Goal: Information Seeking & Learning: Understand process/instructions

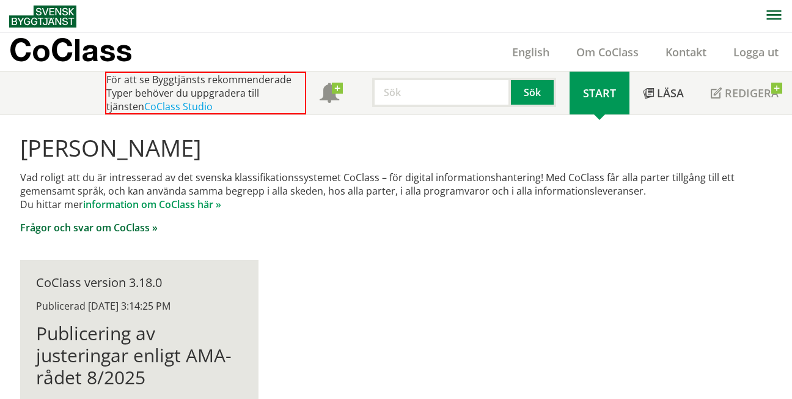
click at [136, 228] on link "Frågor och svar om CoClass »" at bounding box center [89, 227] width 138 height 13
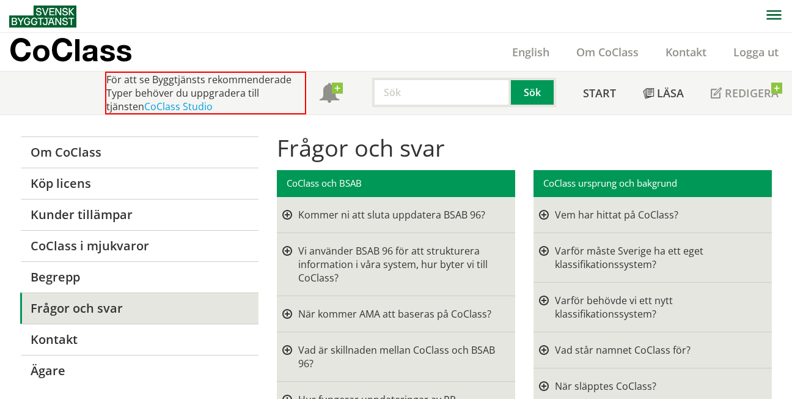
click at [289, 210] on div at bounding box center [287, 214] width 10 height 13
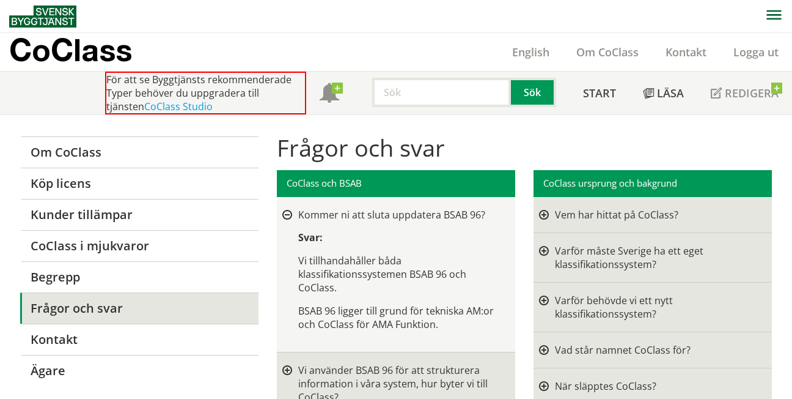
click at [289, 210] on div at bounding box center [287, 215] width 10 height 10
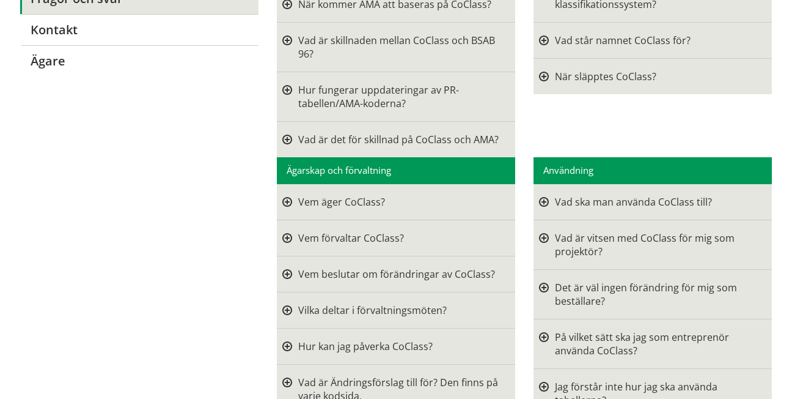
scroll to position [320, 0]
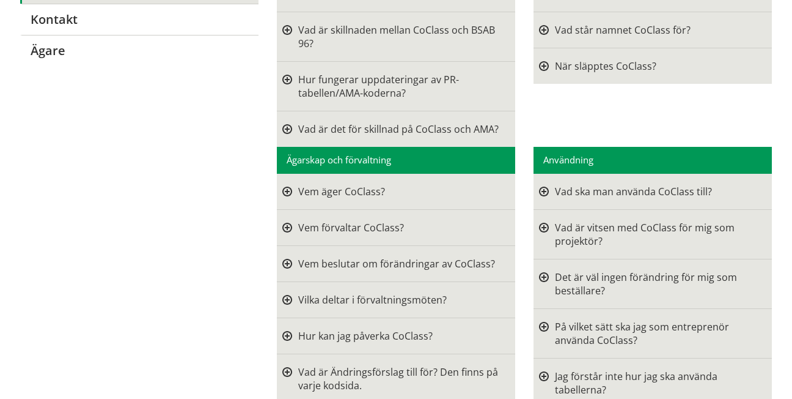
click at [289, 193] on div at bounding box center [287, 191] width 10 height 13
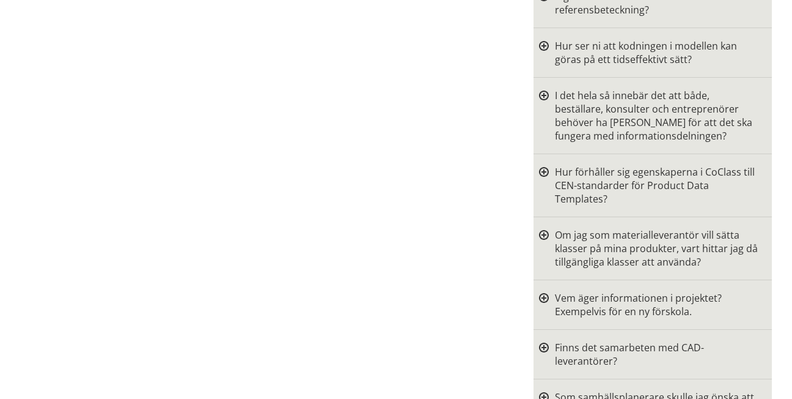
scroll to position [909, 0]
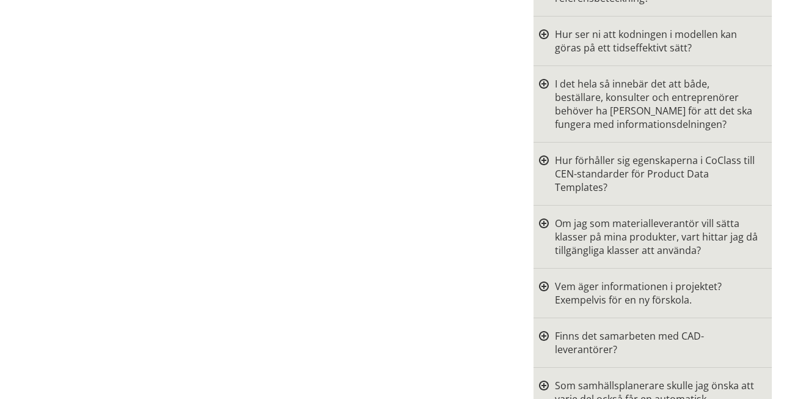
click at [545, 153] on div at bounding box center [544, 173] width 10 height 40
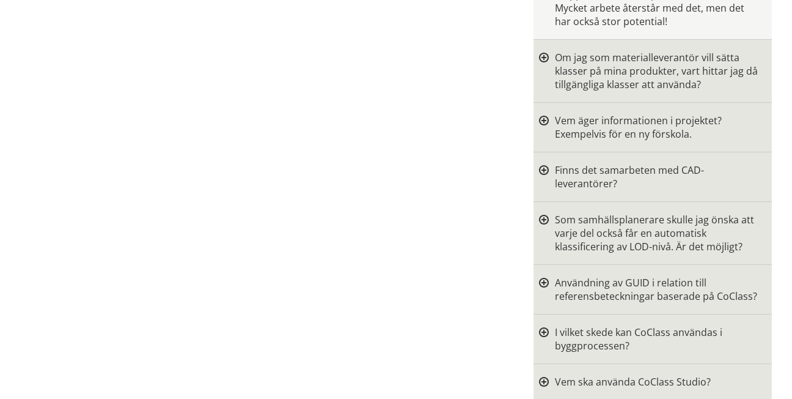
scroll to position [1179, 0]
click at [591, 72] on div "Om jag som materialleverantör vill sätta klasser på mina produkter, vart hittar…" at bounding box center [657, 70] width 204 height 40
click at [545, 50] on div at bounding box center [544, 70] width 10 height 40
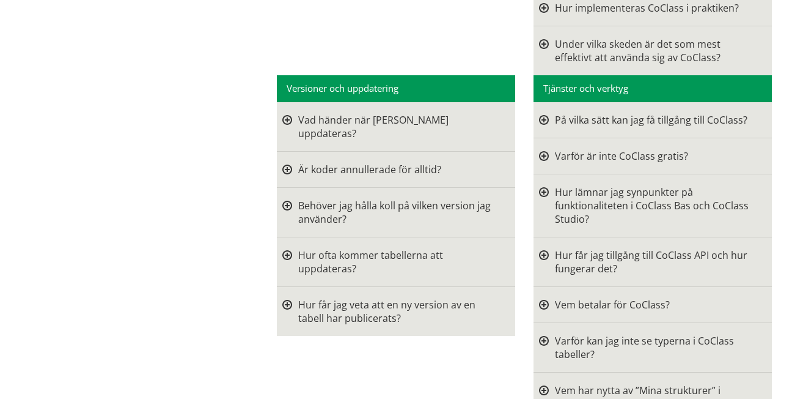
scroll to position [1823, 0]
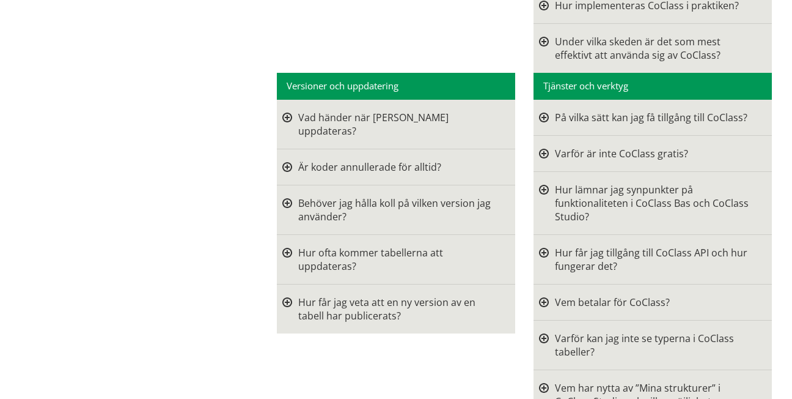
click at [545, 147] on div at bounding box center [544, 153] width 10 height 13
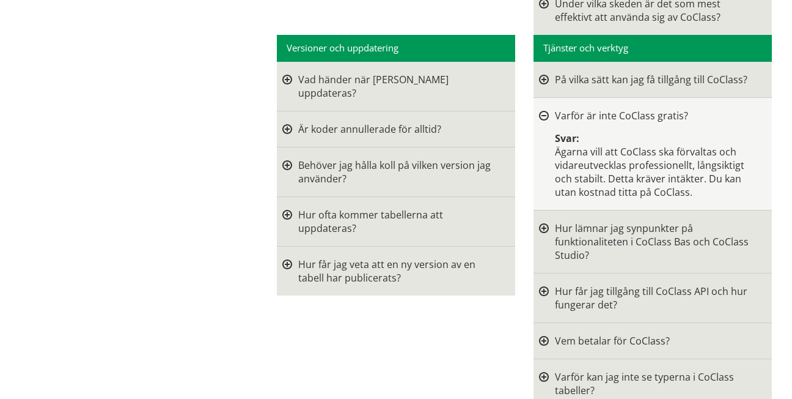
scroll to position [1877, 0]
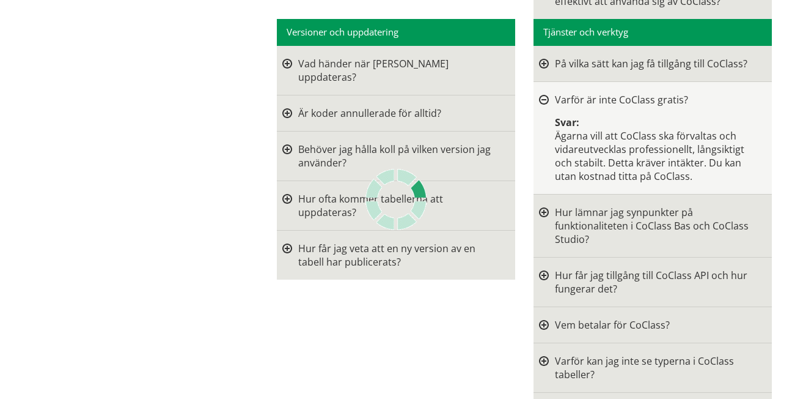
click at [545, 268] on div at bounding box center [544, 281] width 10 height 27
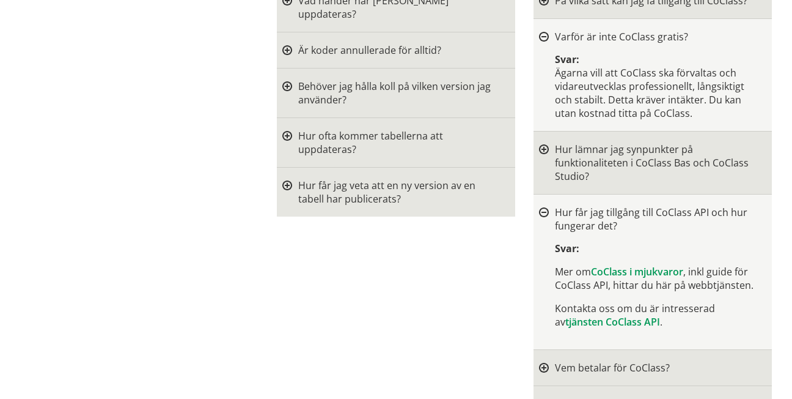
scroll to position [1941, 0]
click at [632, 264] on link "CoClass i mjukvaror" at bounding box center [637, 270] width 92 height 13
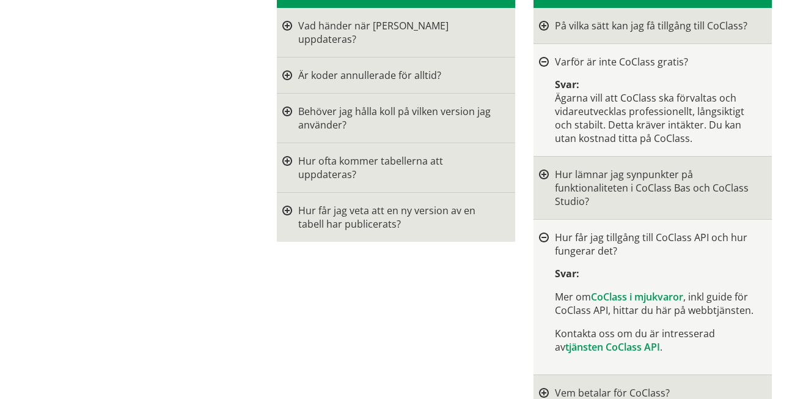
scroll to position [1902, 0]
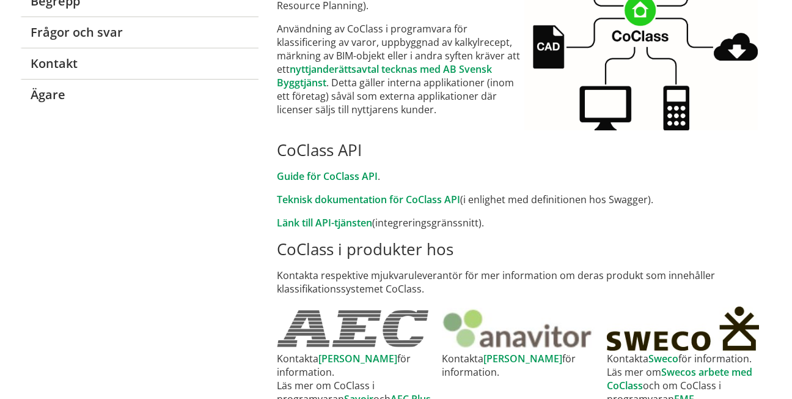
scroll to position [275, 0]
click at [325, 173] on link "Guide för CoClass API" at bounding box center [327, 176] width 101 height 13
